Goal: Information Seeking & Learning: Learn about a topic

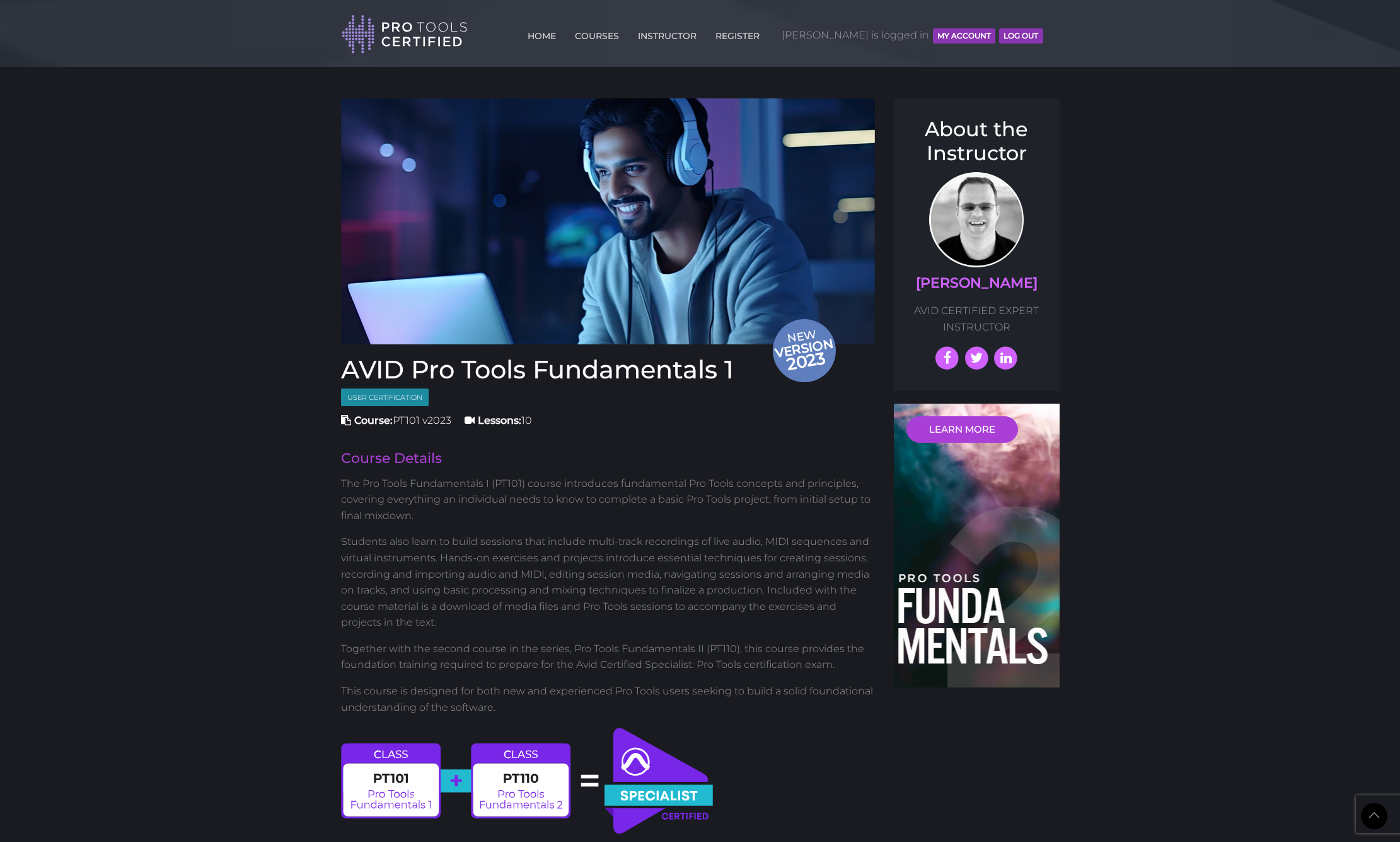
scroll to position [1098, 0]
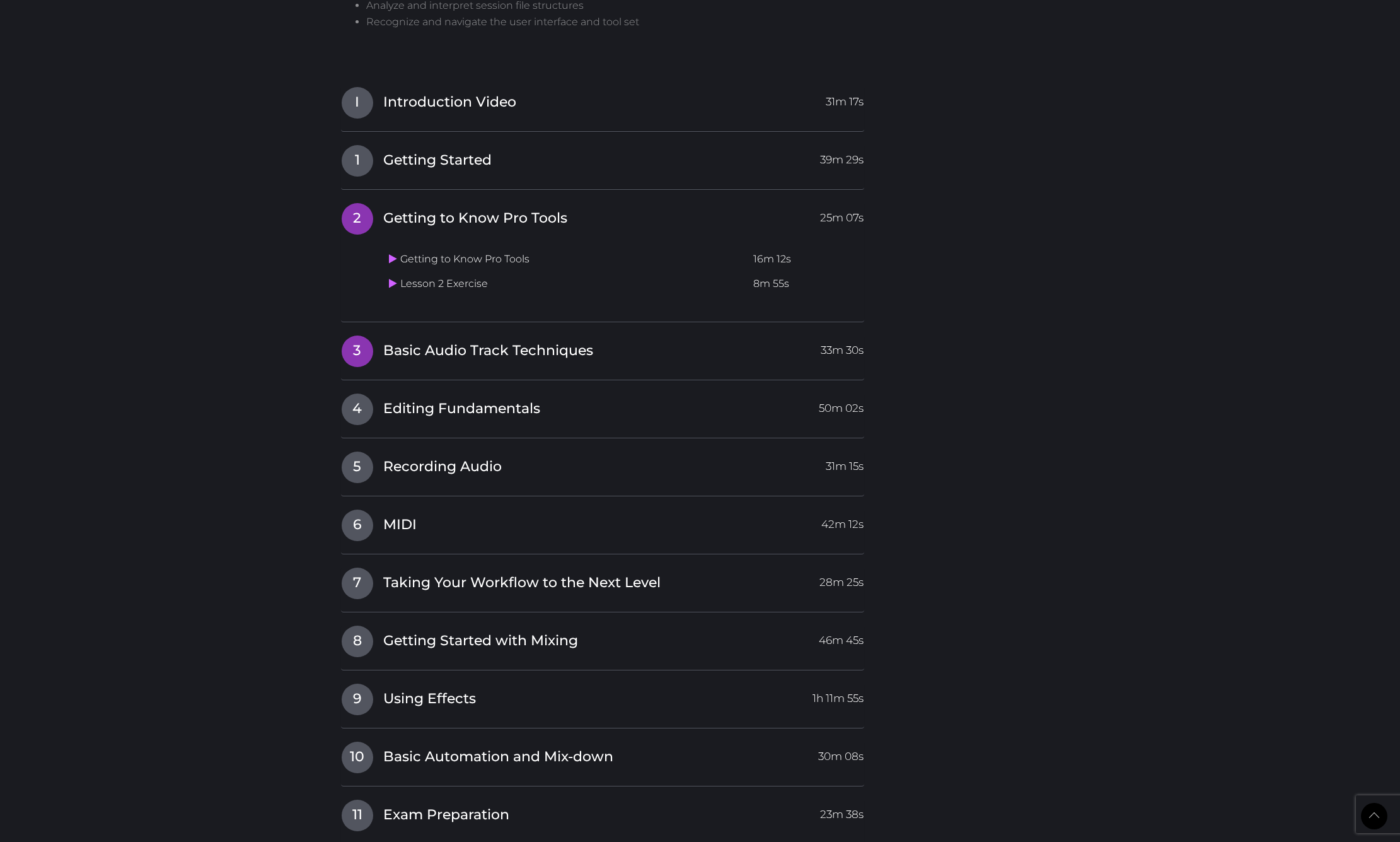
click at [513, 350] on span "Basic Audio Track Techniques" at bounding box center [487, 351] width 210 height 20
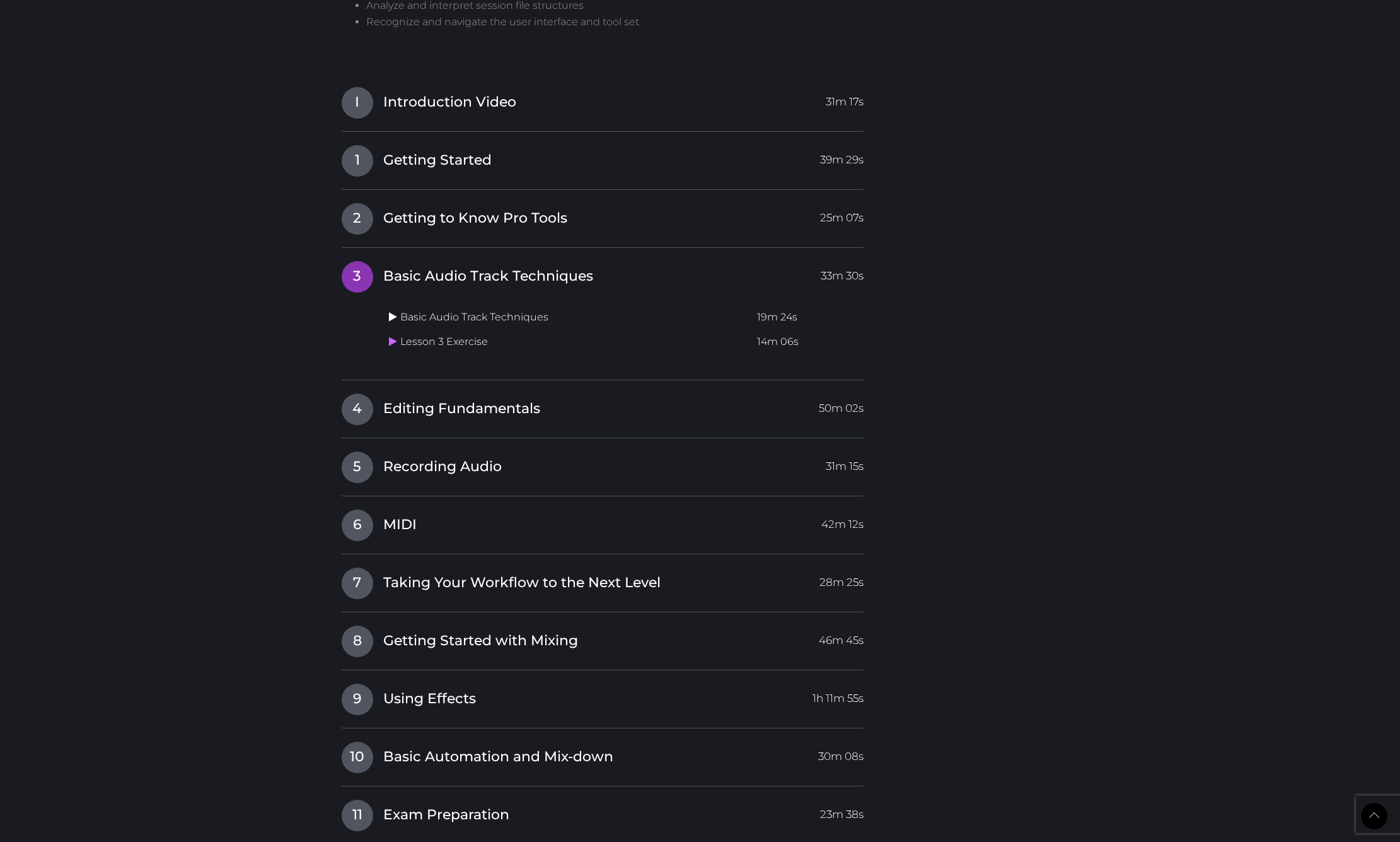
click at [394, 313] on icon at bounding box center [393, 316] width 9 height 10
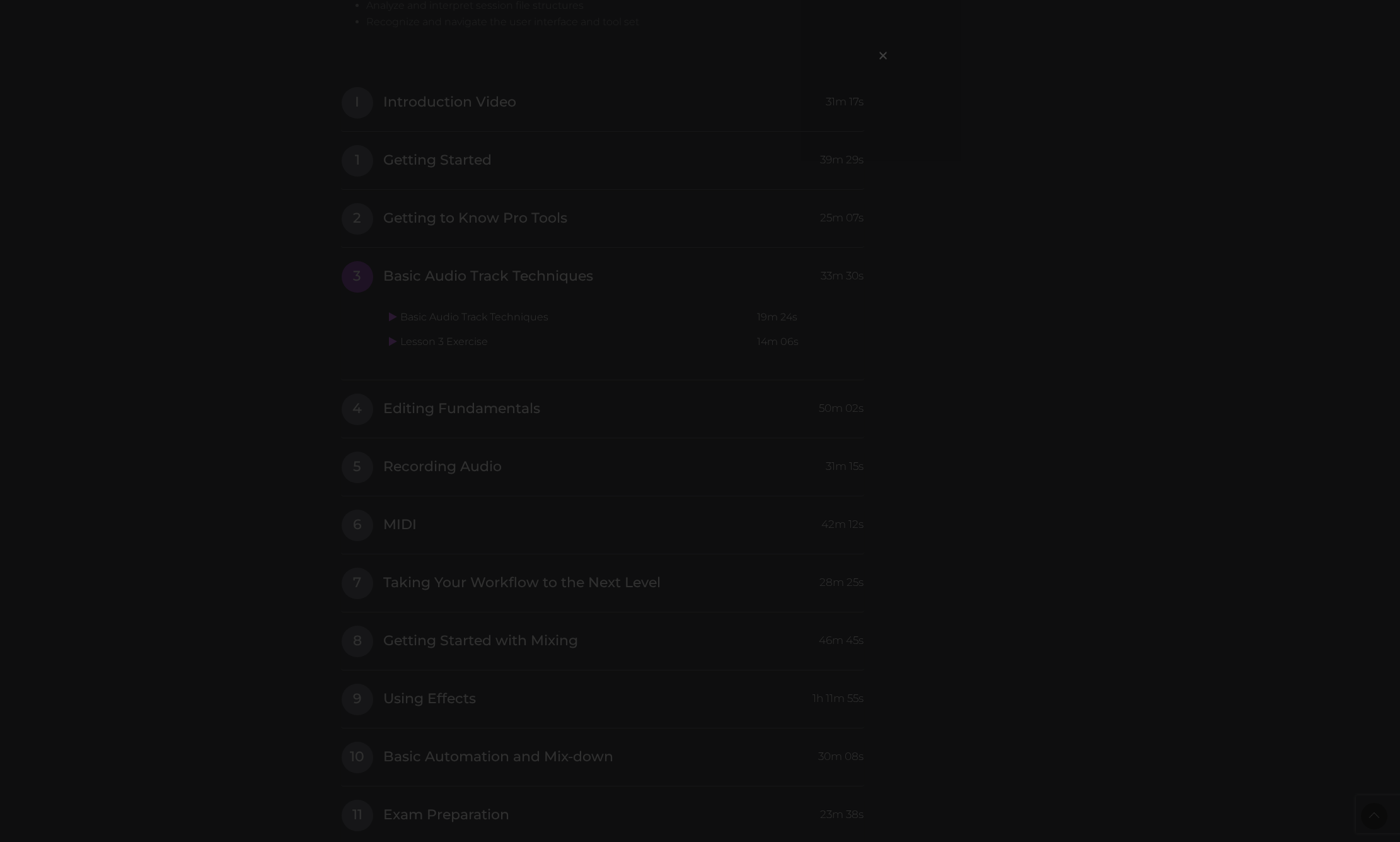
scroll to position [777, 0]
click at [877, 42] on span "×" at bounding box center [883, 55] width 13 height 27
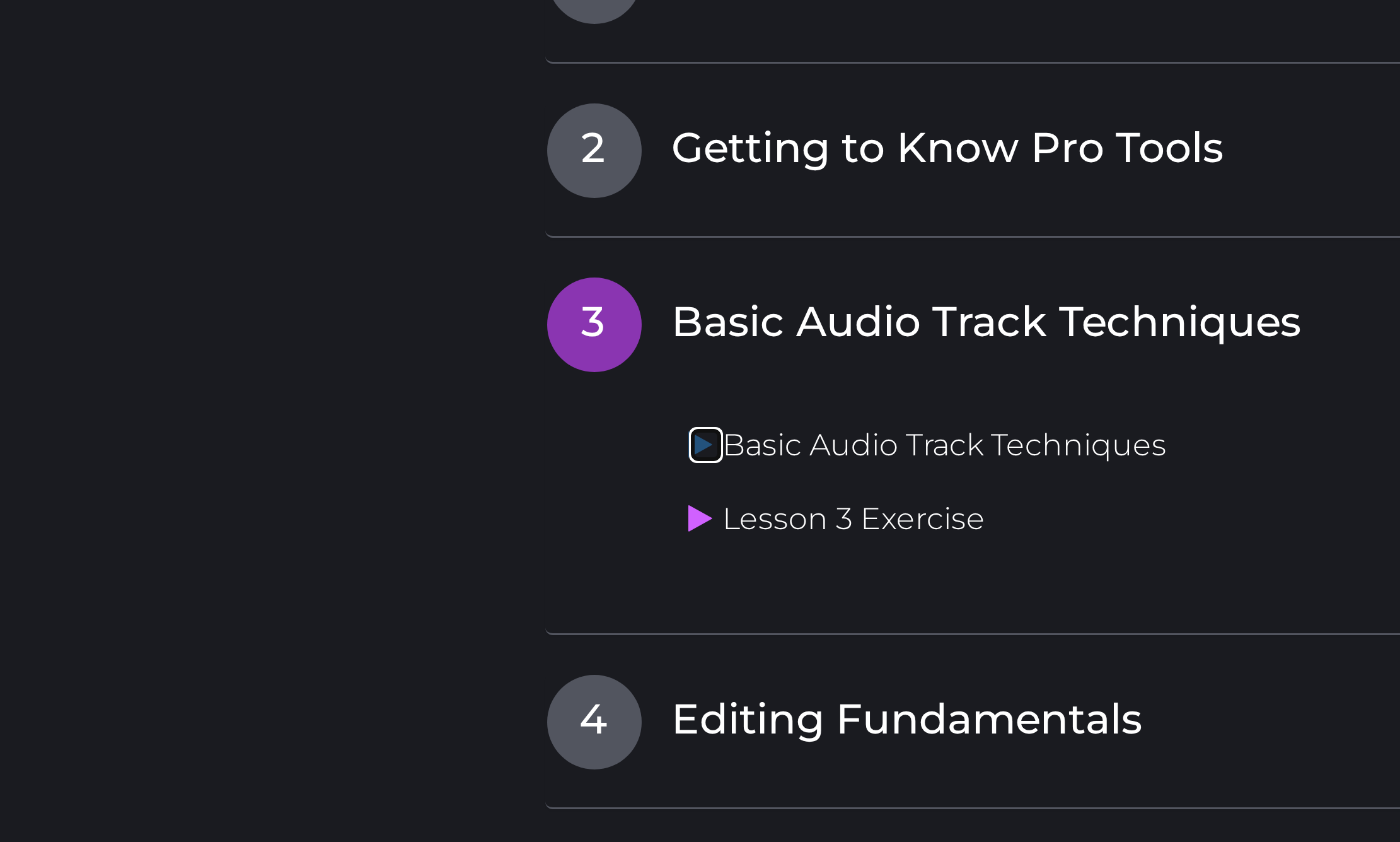
scroll to position [1010, 0]
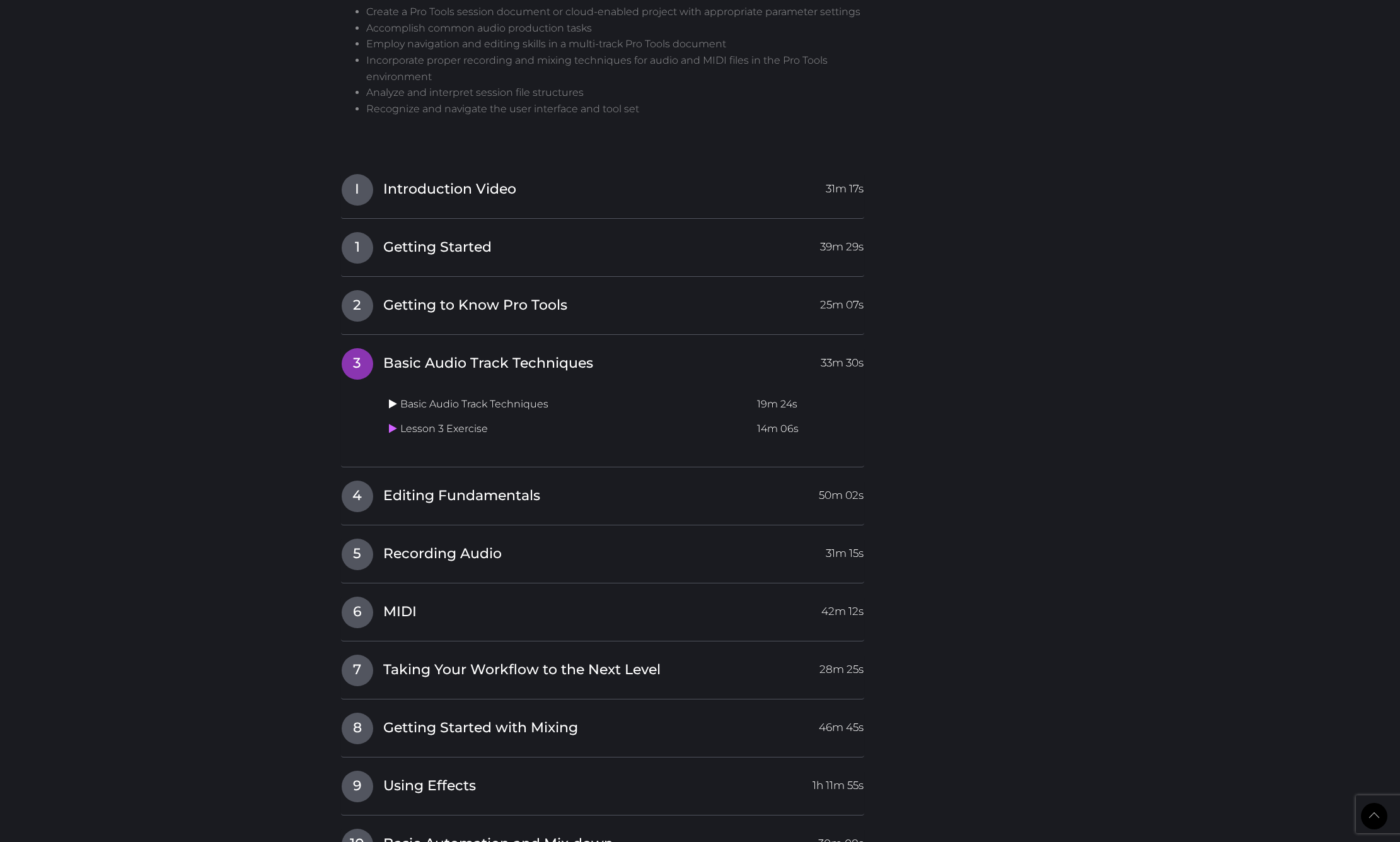
click at [394, 399] on icon at bounding box center [393, 404] width 9 height 10
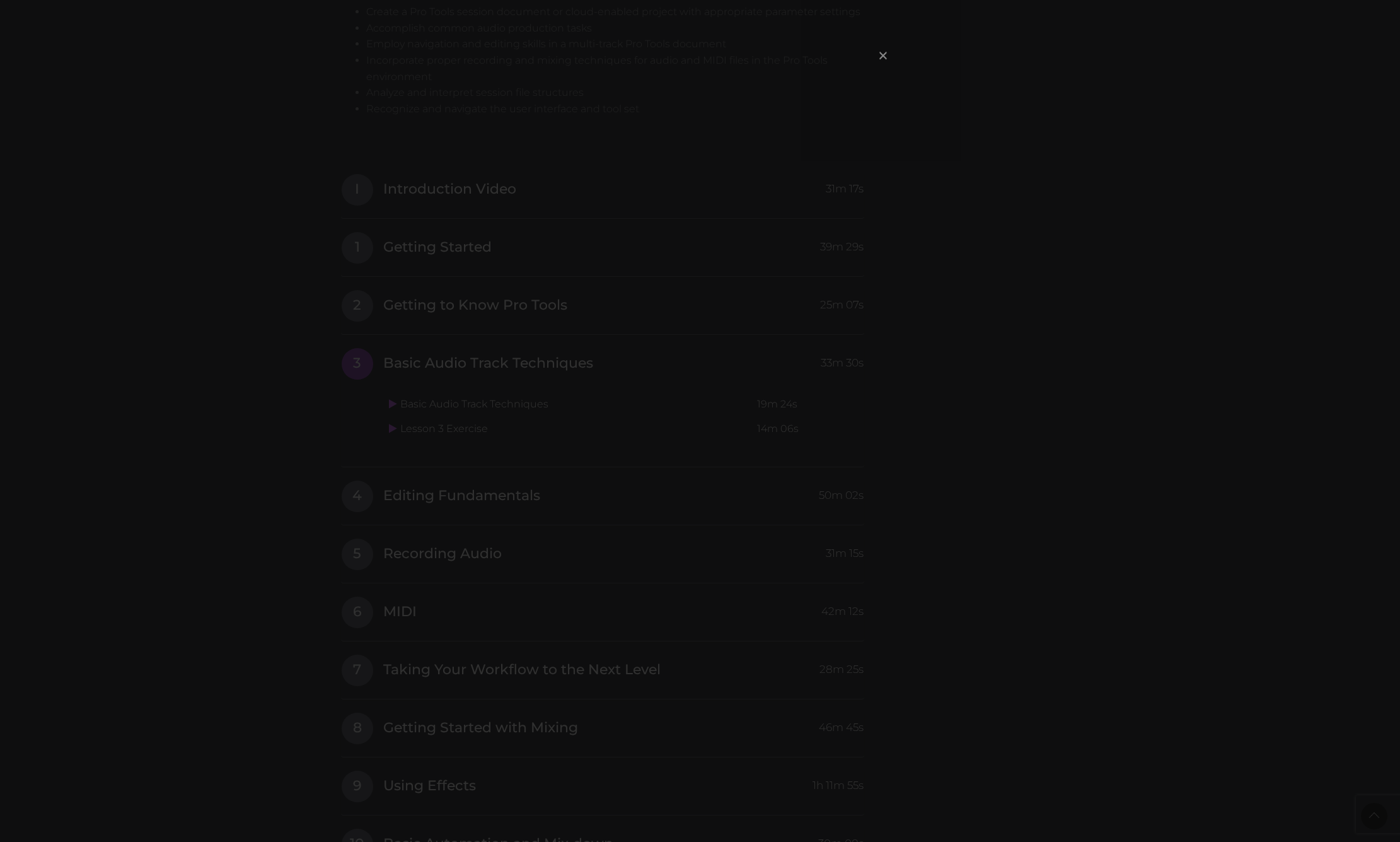
click at [882, 58] on span "×" at bounding box center [883, 55] width 13 height 27
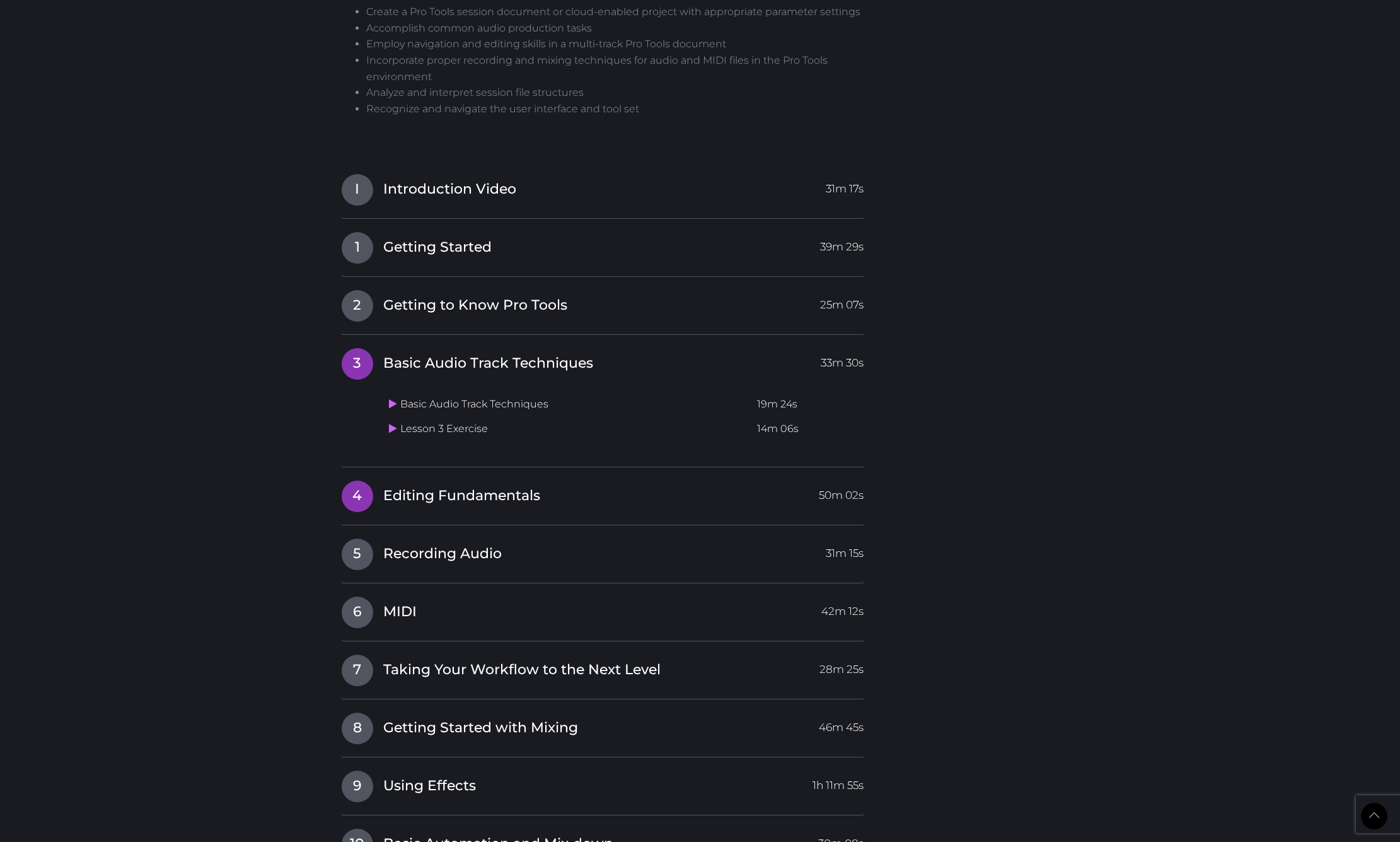
click at [467, 487] on span "Editing Fundamentals" at bounding box center [461, 496] width 157 height 20
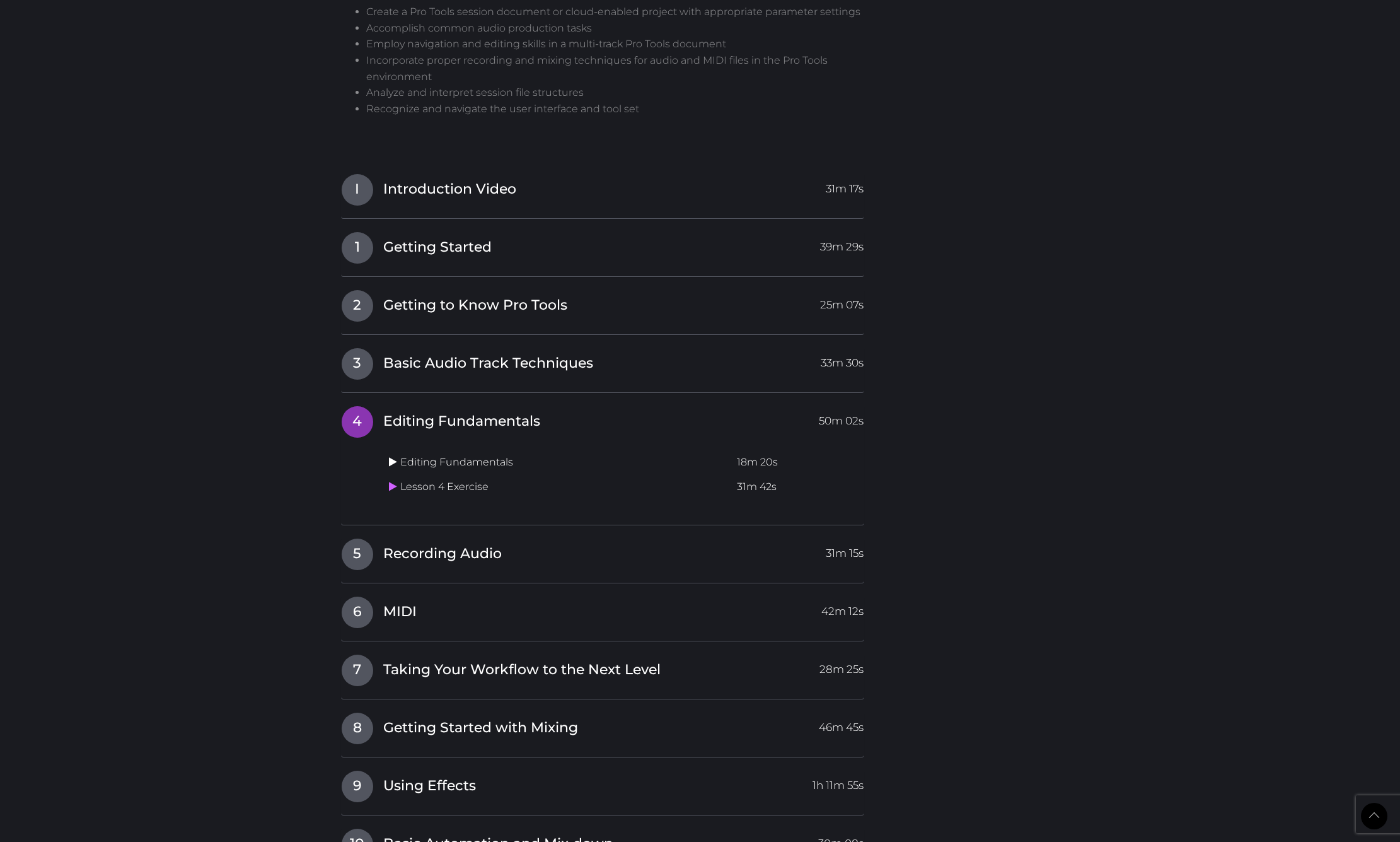
click at [393, 456] on icon at bounding box center [393, 461] width 9 height 10
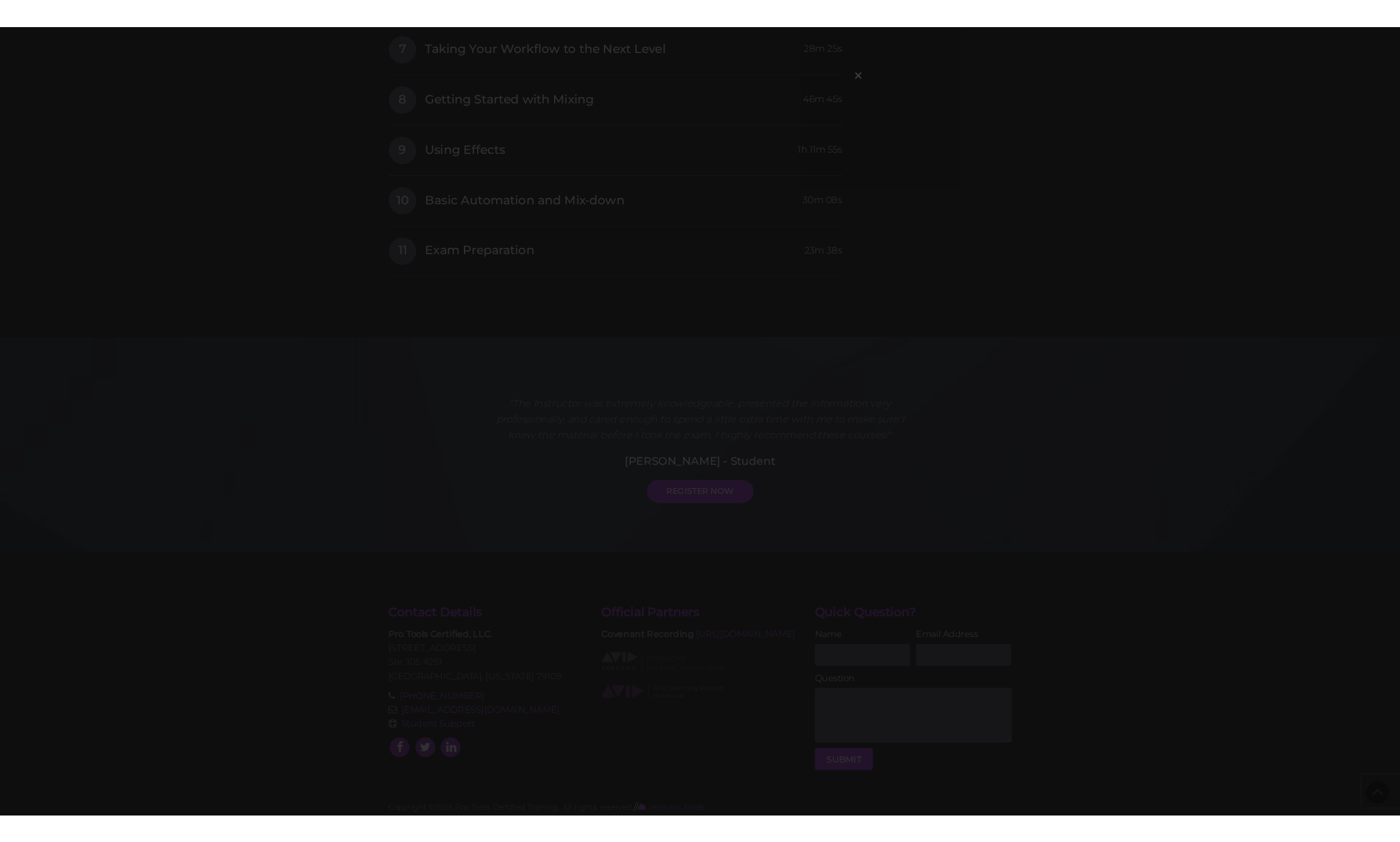
scroll to position [551, 0]
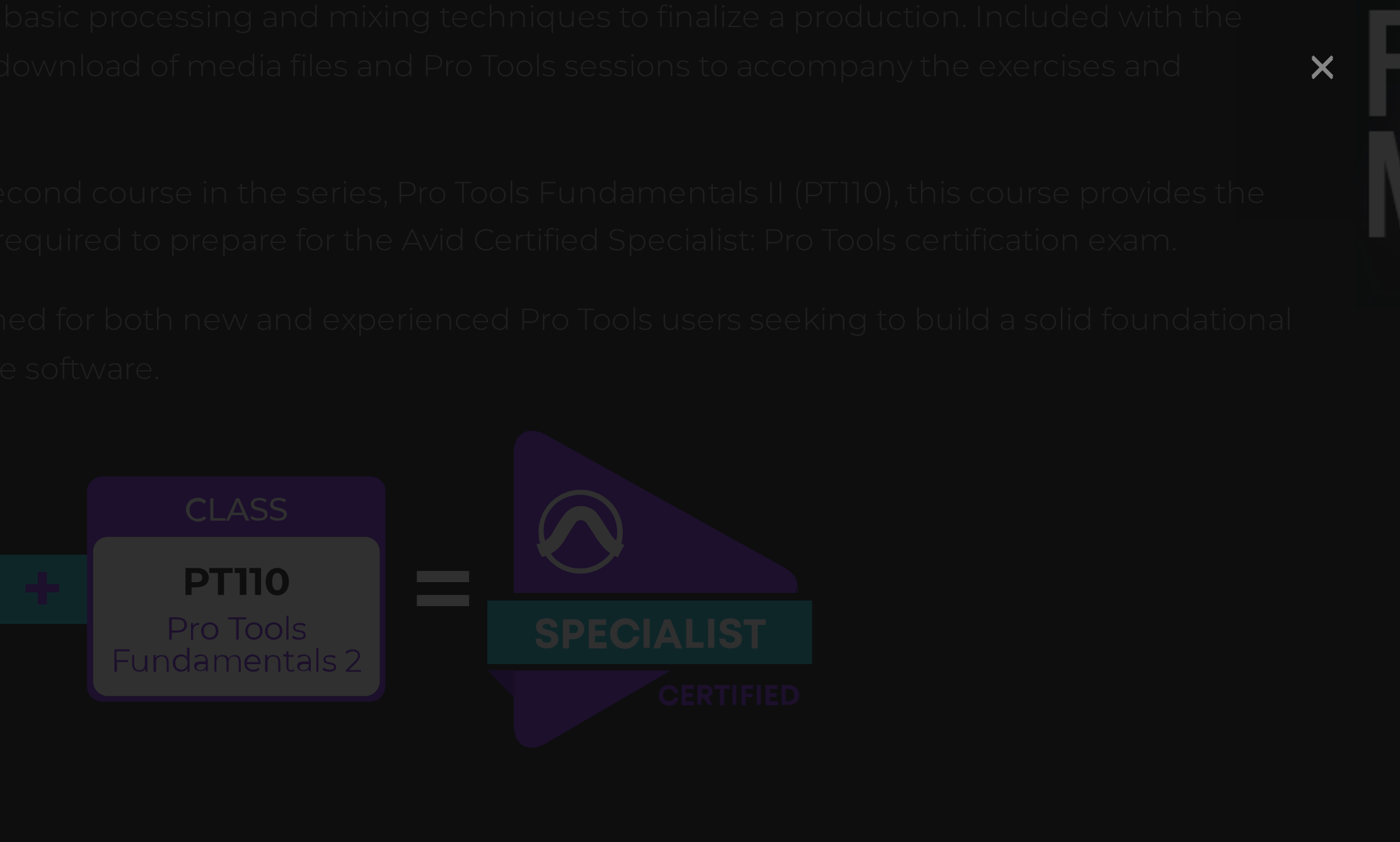
click at [877, 42] on span "×" at bounding box center [883, 55] width 13 height 27
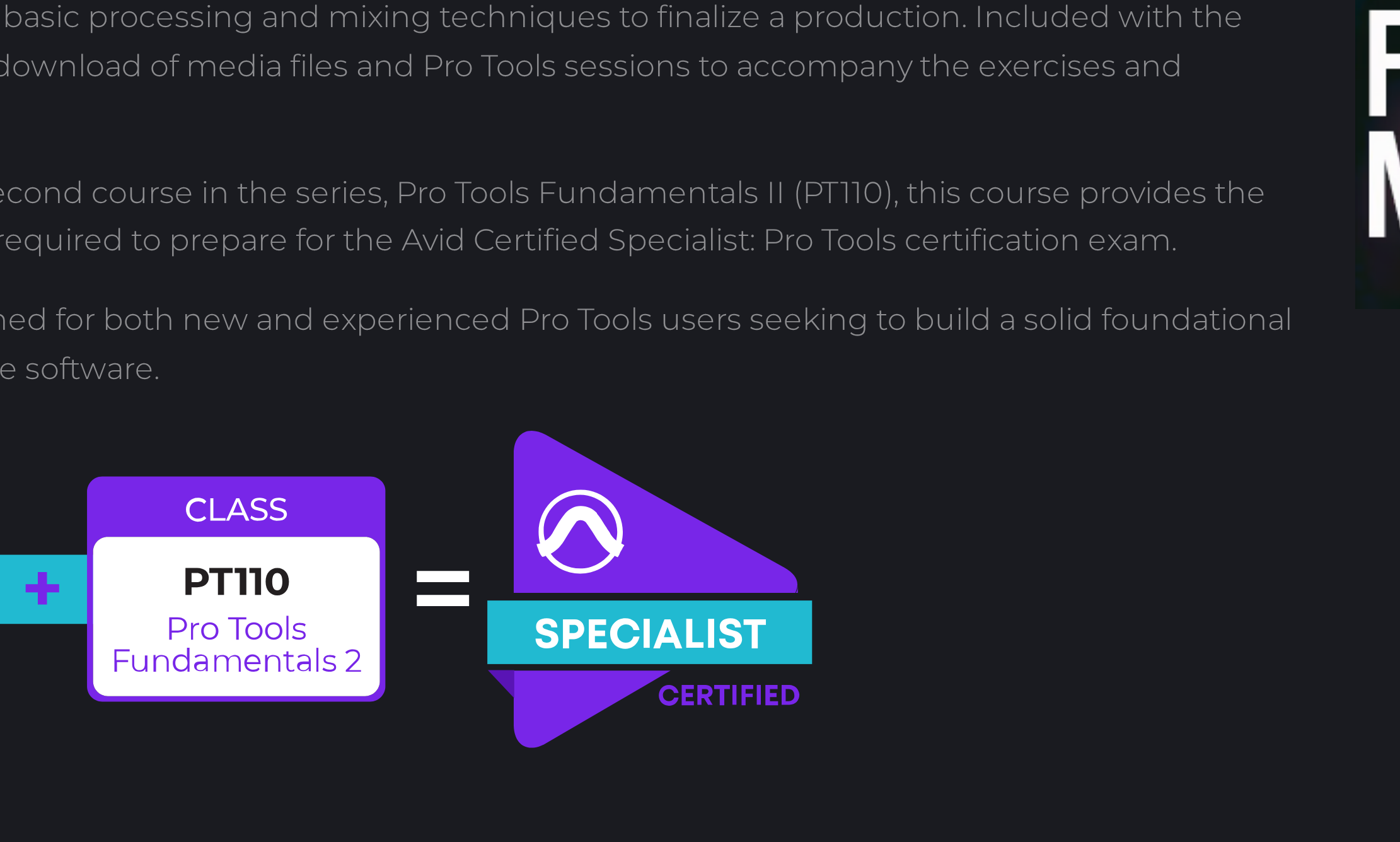
scroll to position [763, 0]
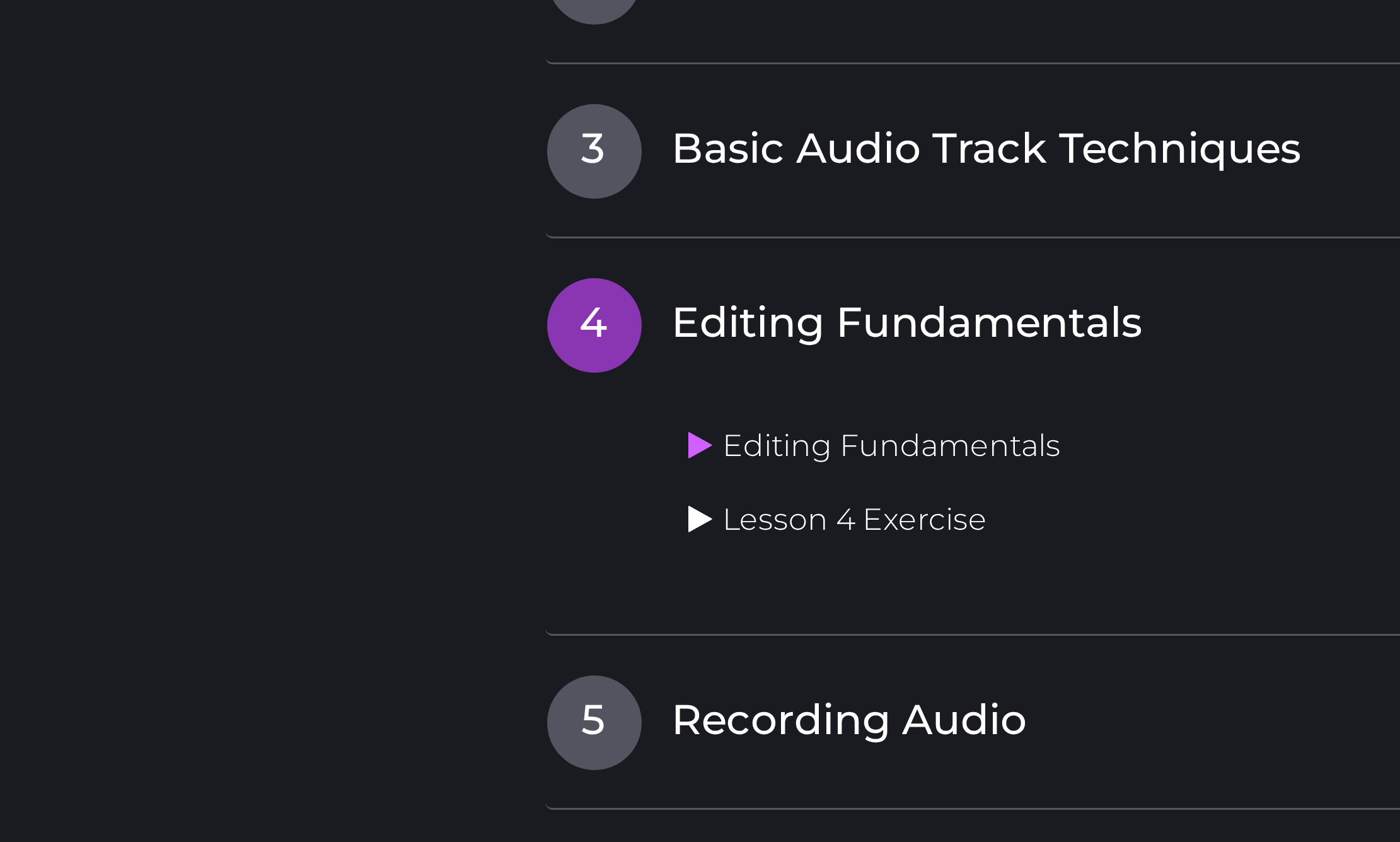
click at [389, 729] on icon at bounding box center [393, 734] width 9 height 10
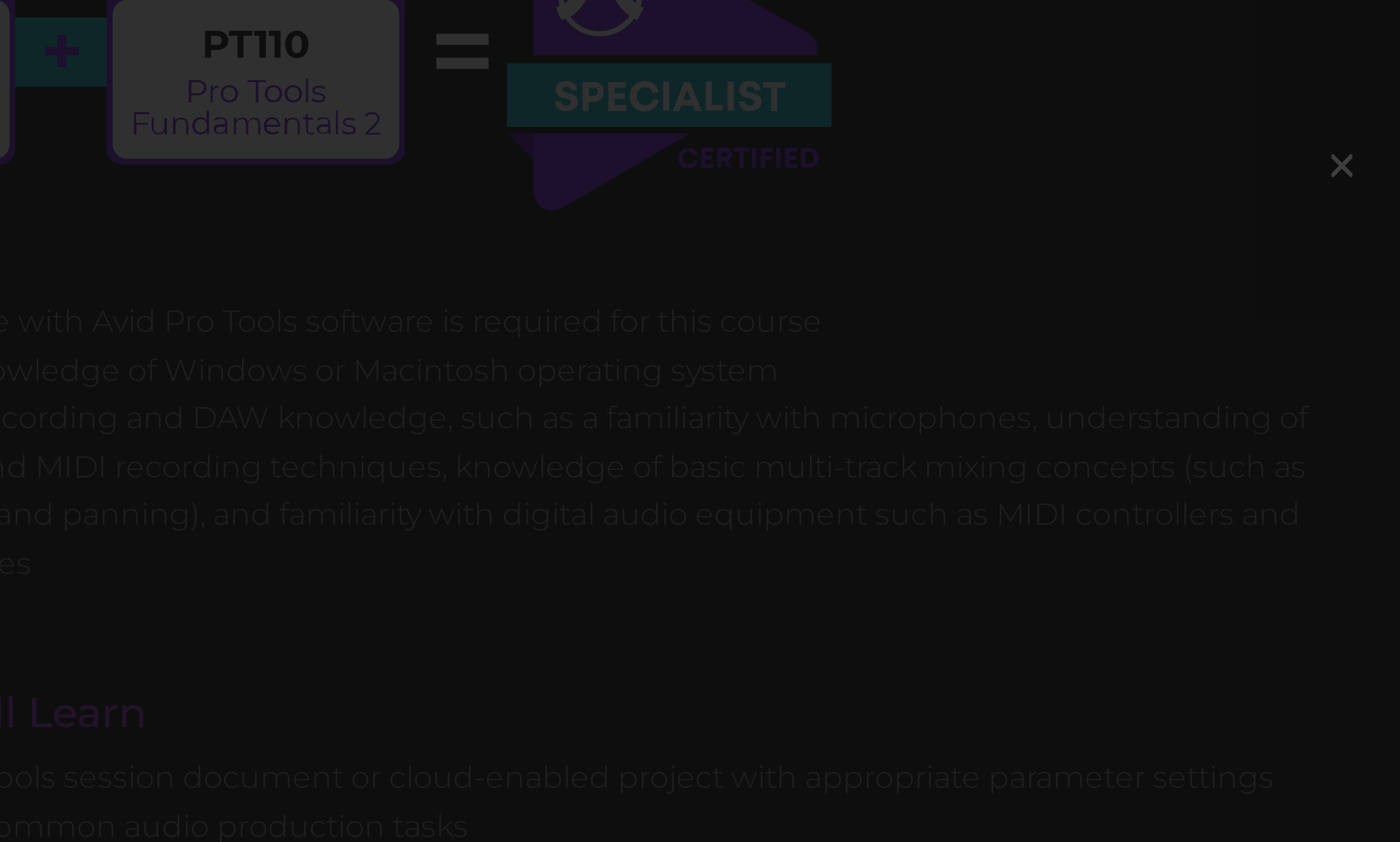
scroll to position [723, 0]
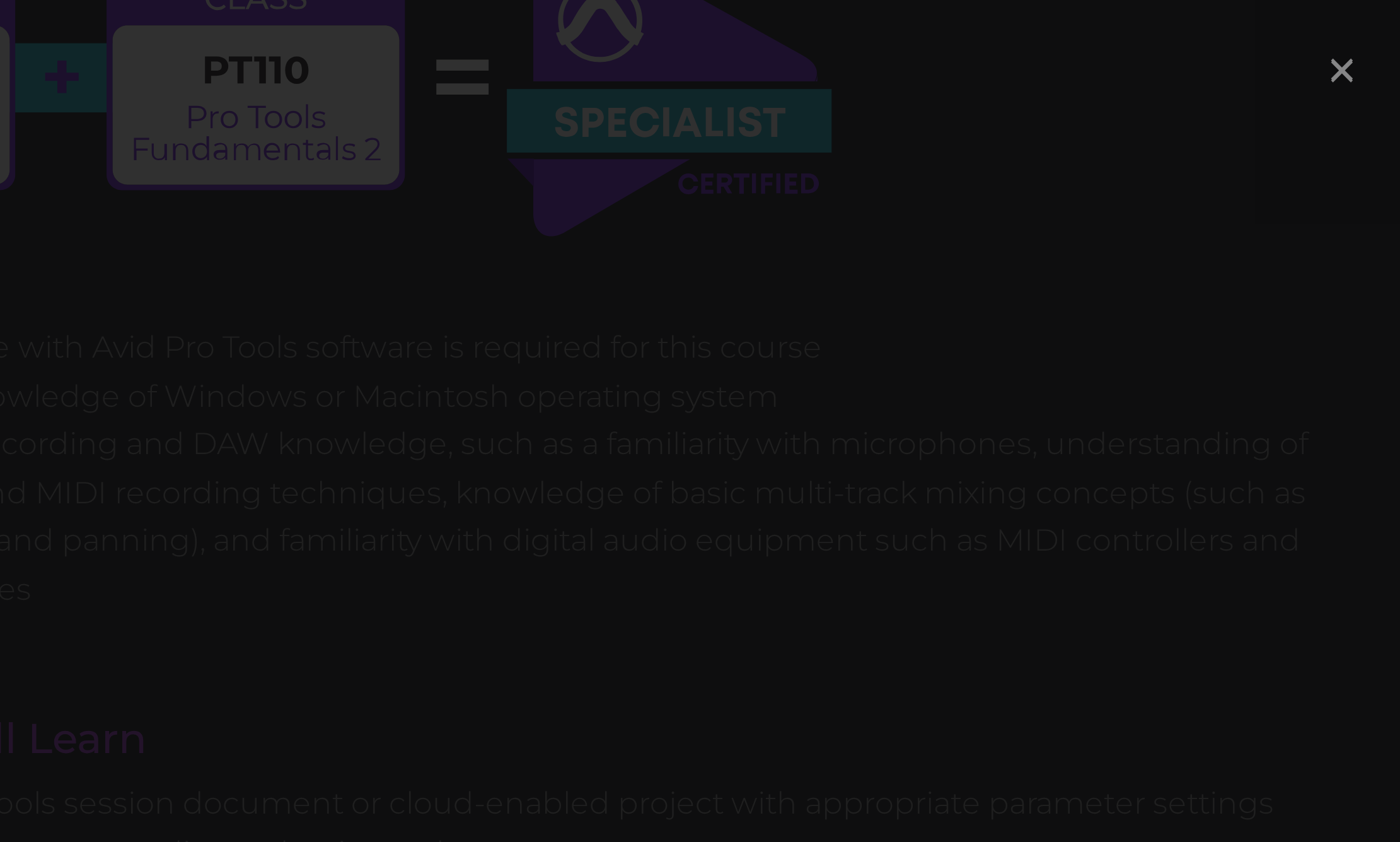
click at [877, 42] on span "×" at bounding box center [883, 55] width 13 height 27
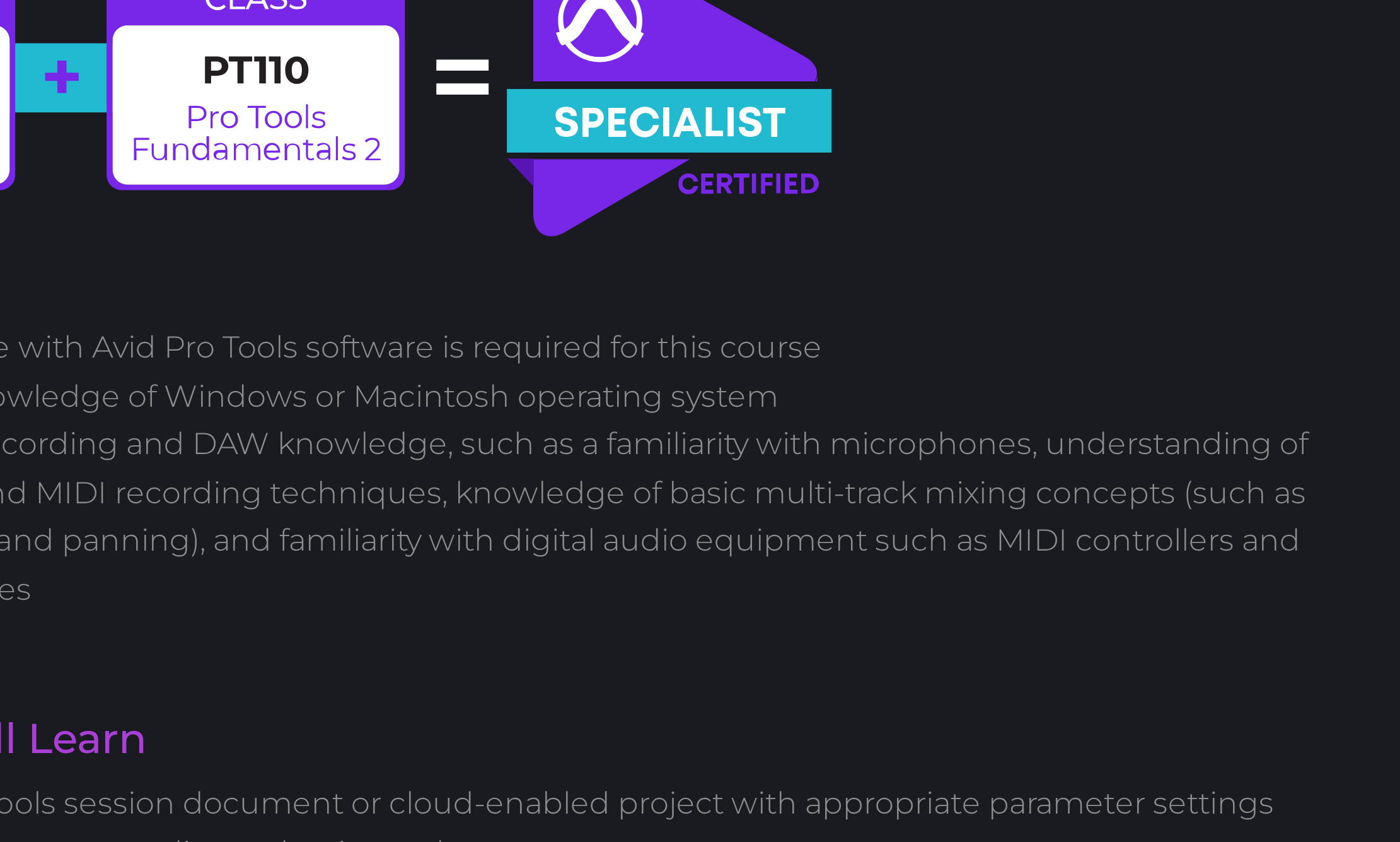
scroll to position [787, 0]
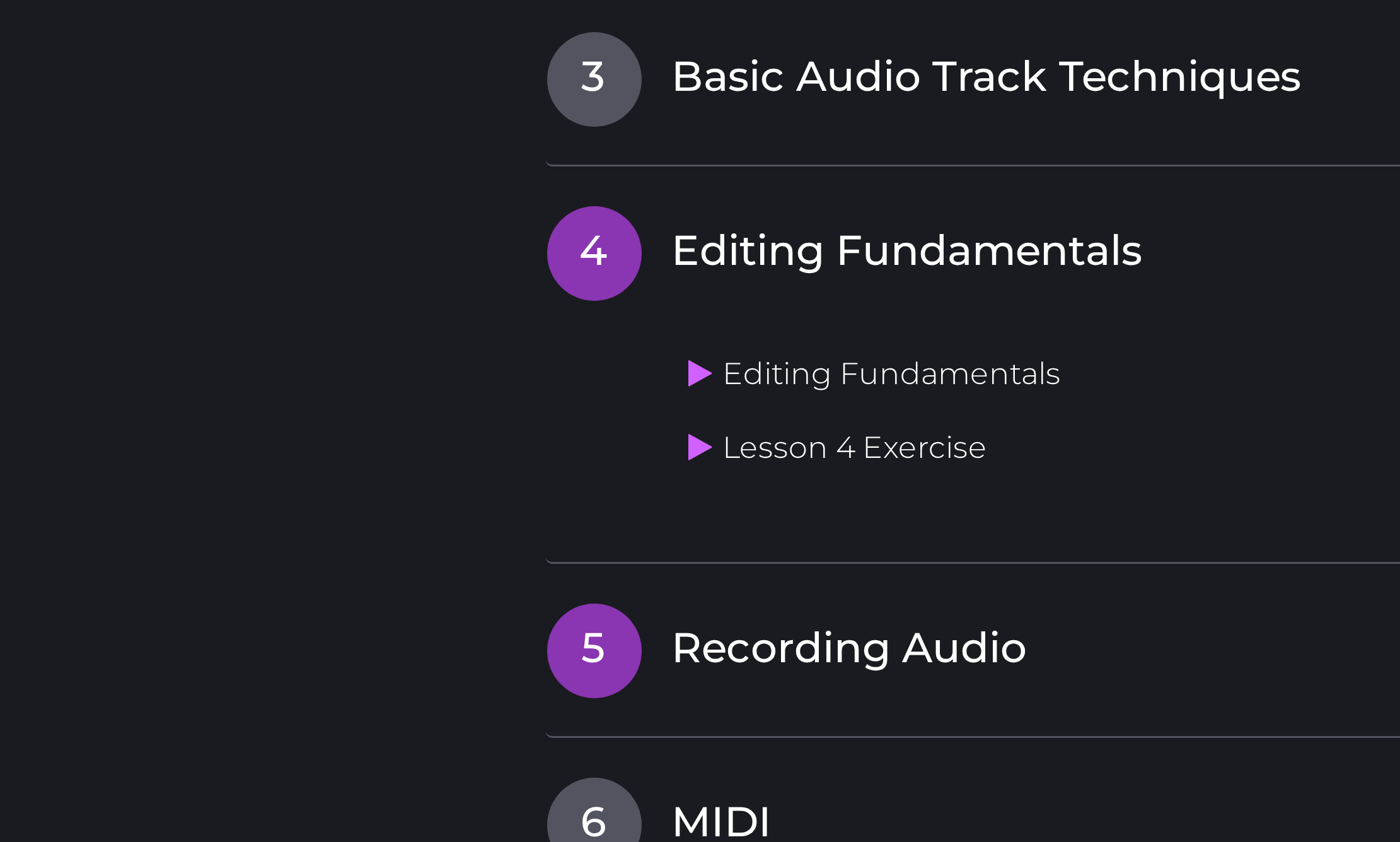
click at [383, 768] on span "Recording Audio" at bounding box center [442, 778] width 119 height 20
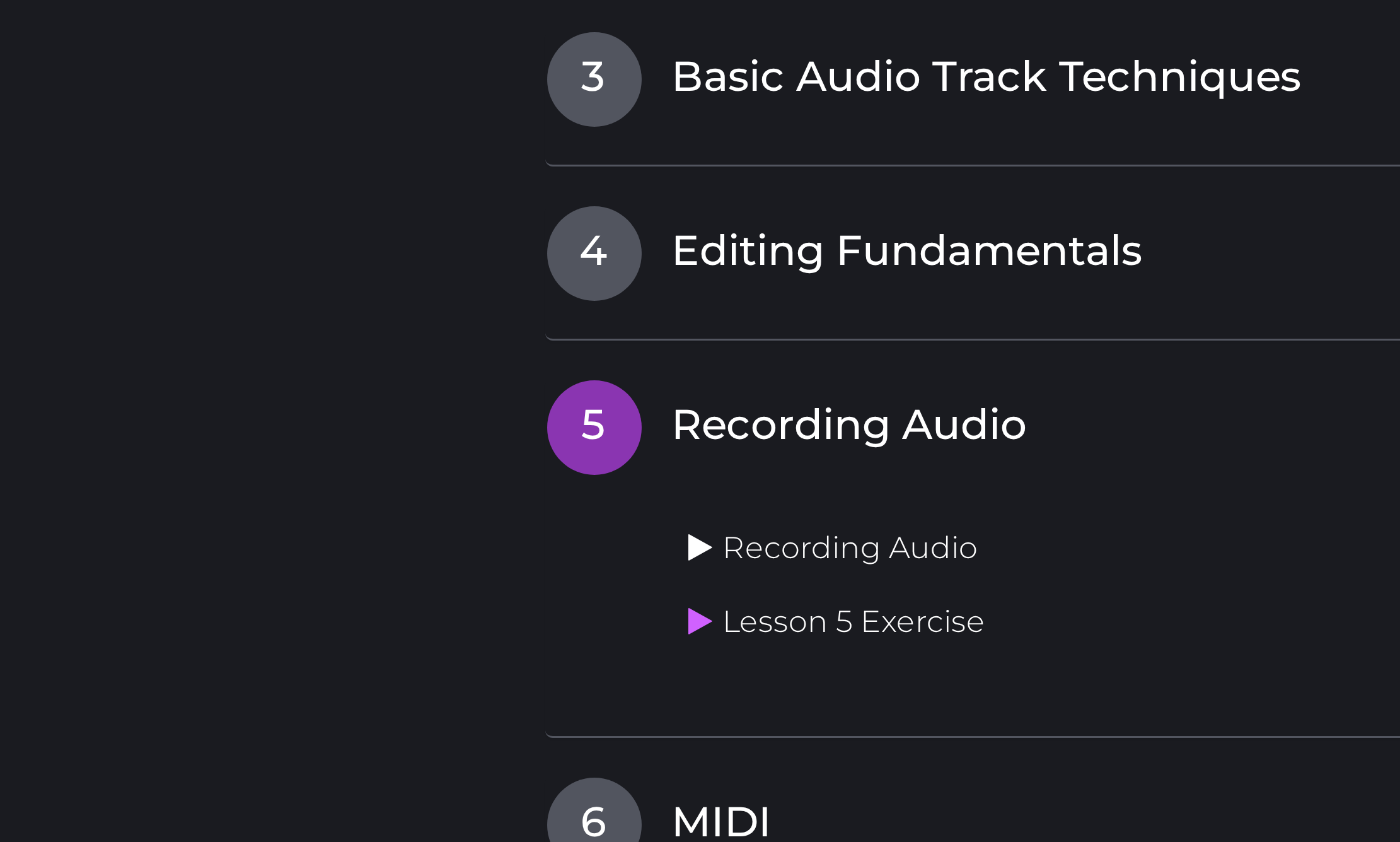
click at [389, 738] on icon at bounding box center [393, 743] width 9 height 10
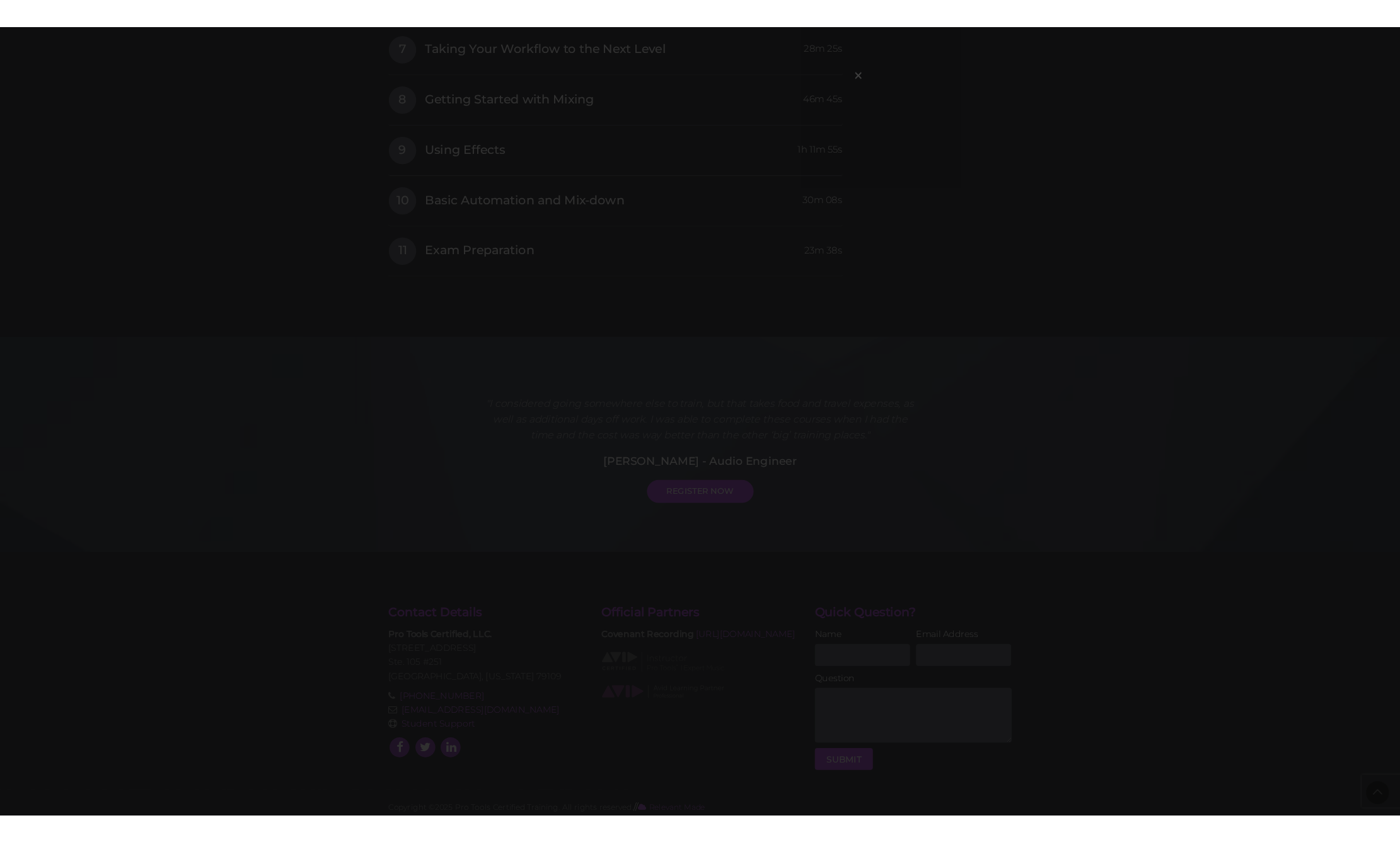
scroll to position [551, 0]
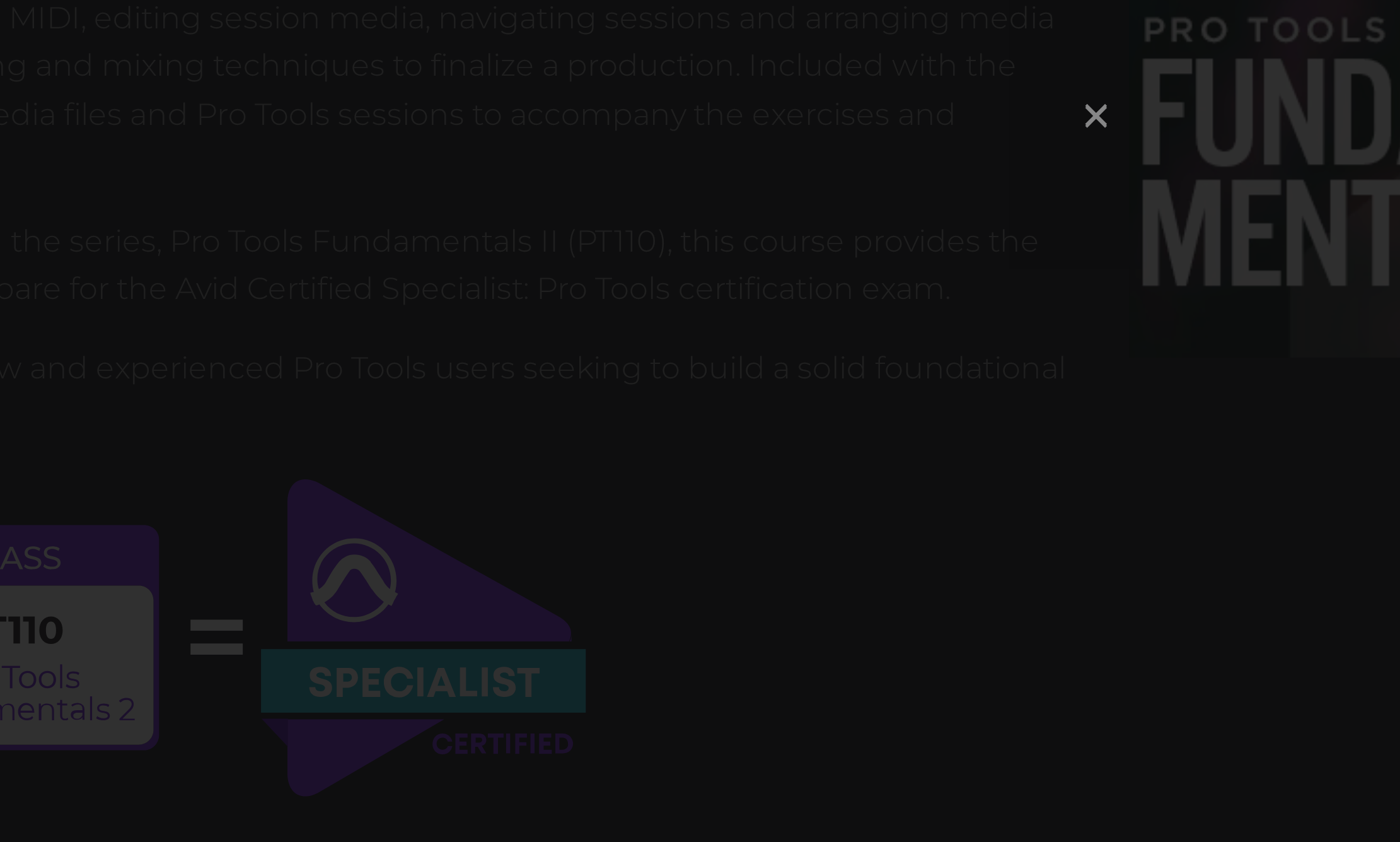
click at [877, 42] on span "×" at bounding box center [883, 55] width 13 height 27
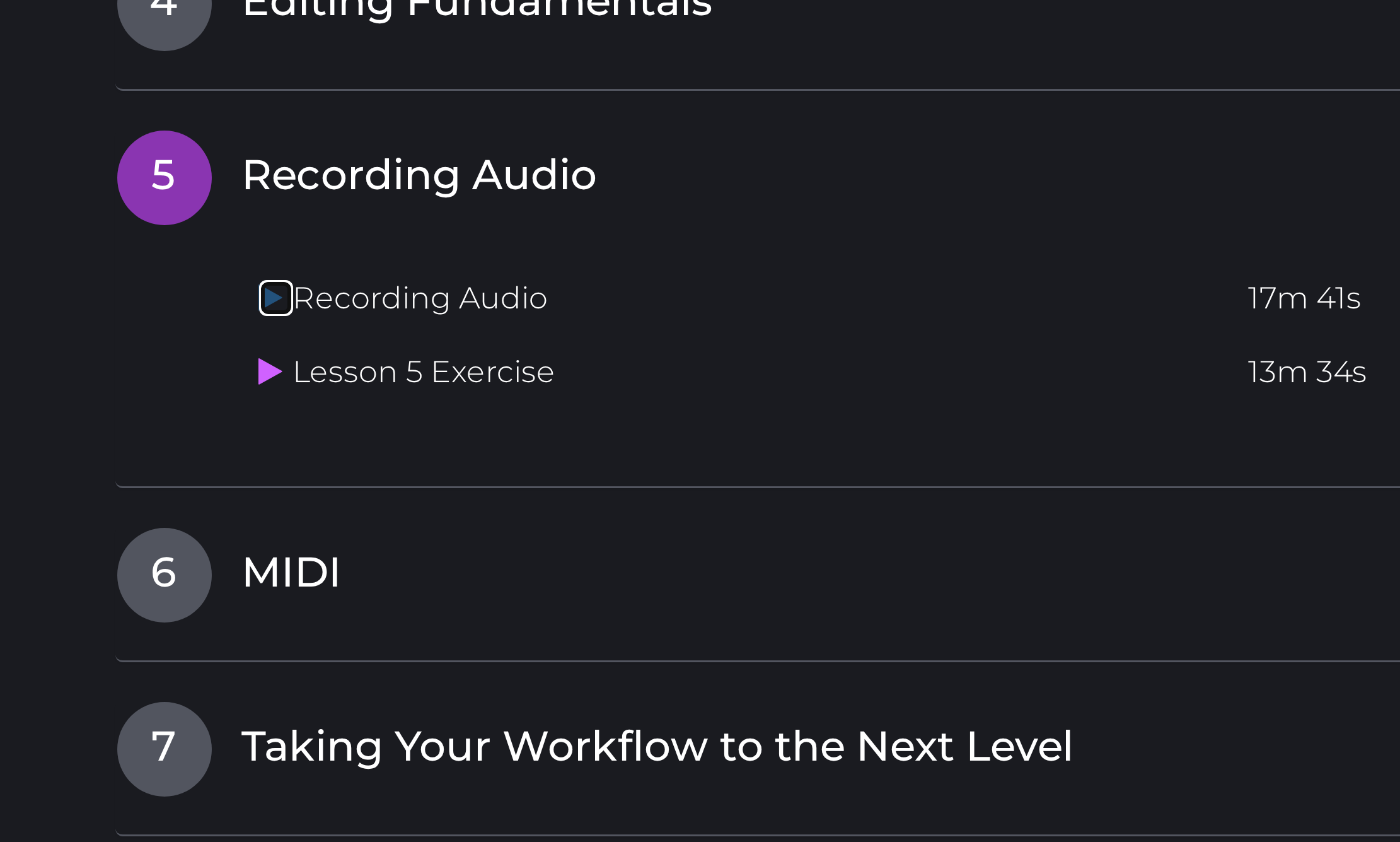
scroll to position [876, 0]
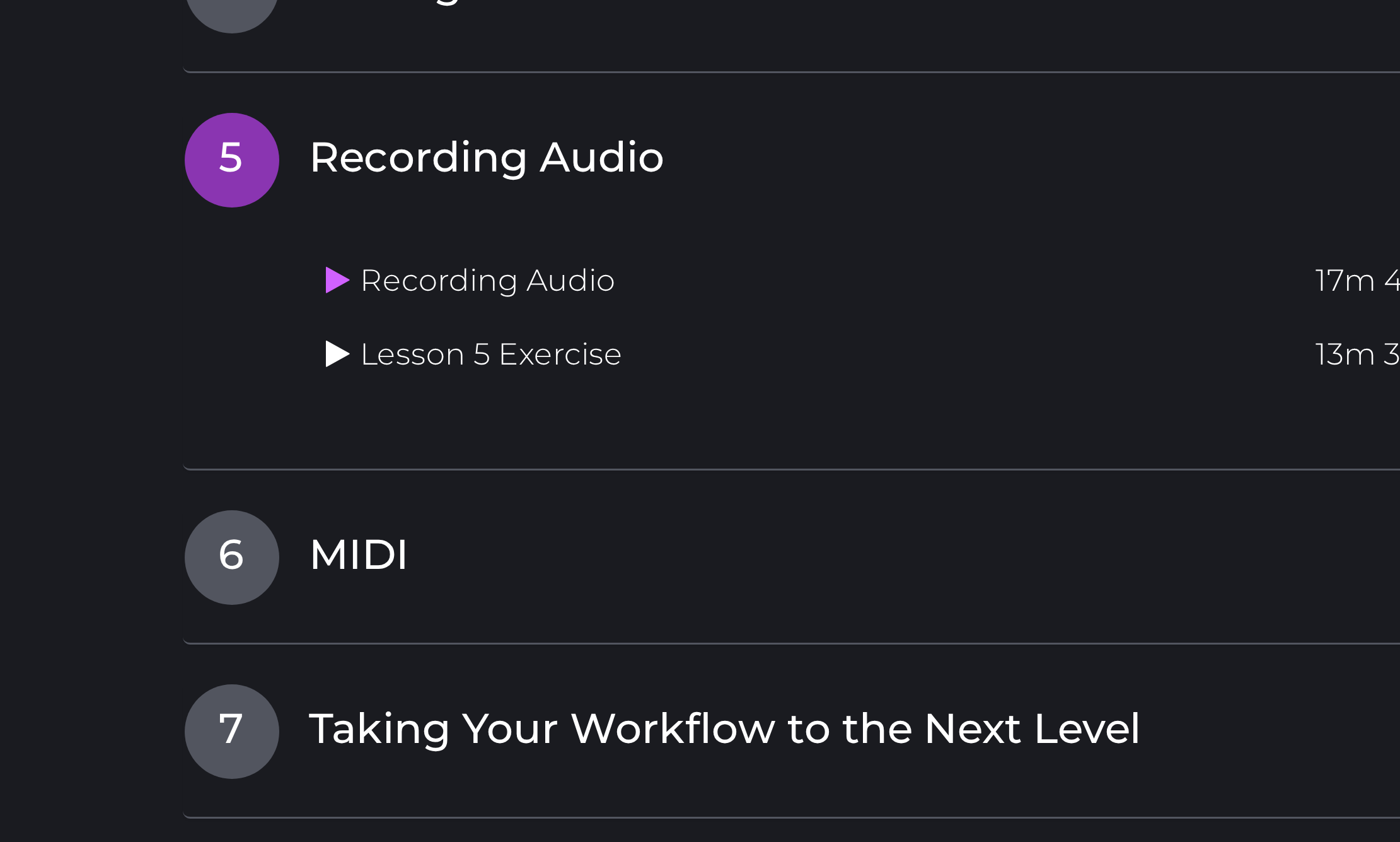
click at [389, 674] on icon at bounding box center [393, 679] width 9 height 10
